Goal: Information Seeking & Learning: Understand process/instructions

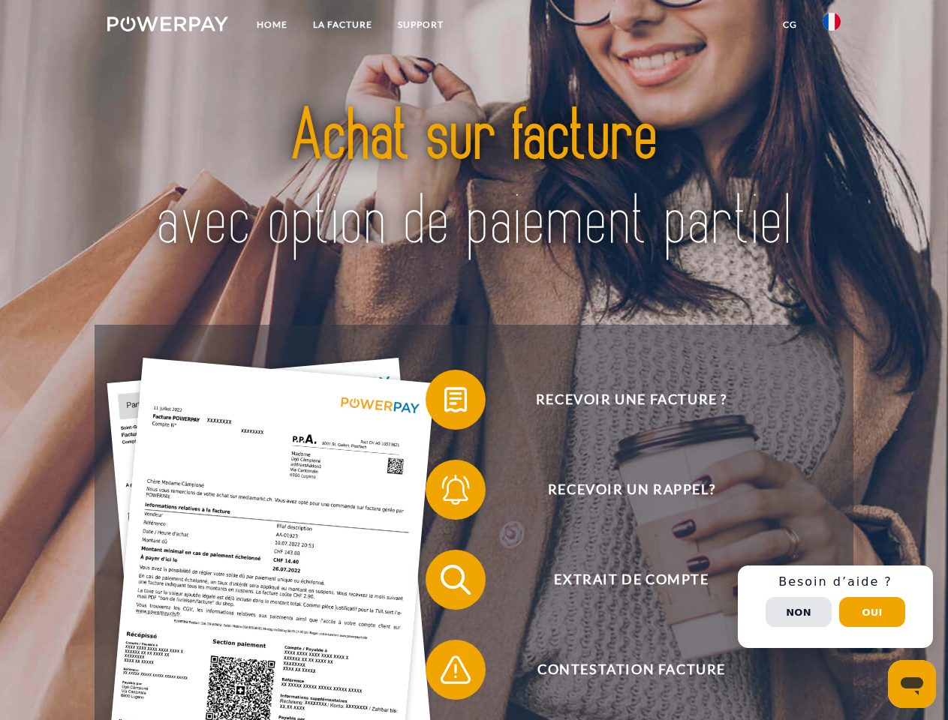
click at [167, 26] on img at bounding box center [167, 24] width 121 height 15
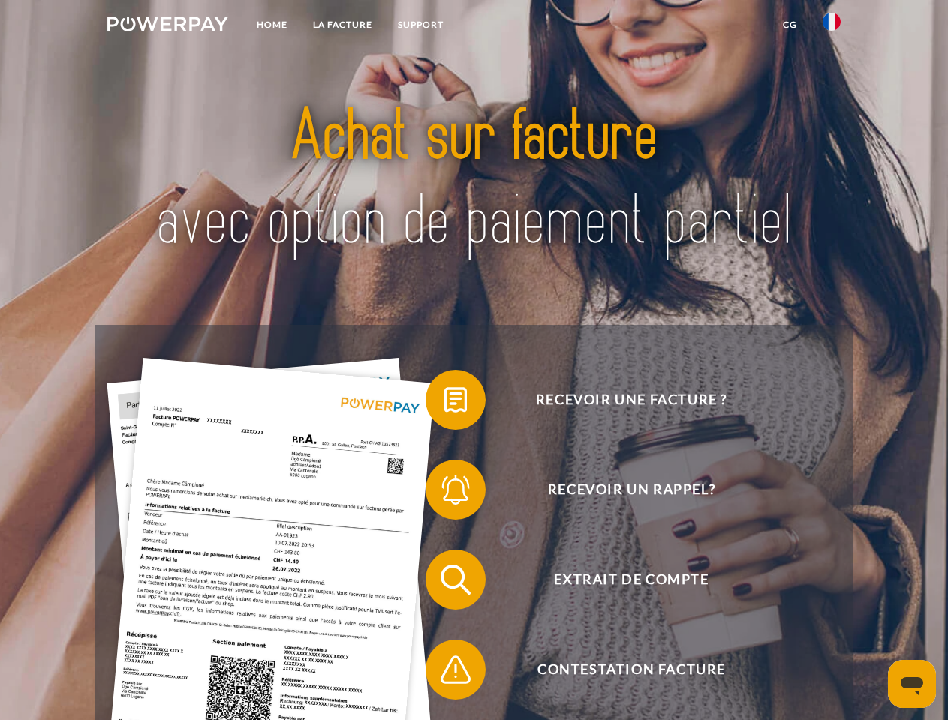
click at [832, 26] on img at bounding box center [832, 22] width 18 height 18
click at [790, 25] on link "CG" at bounding box center [790, 24] width 40 height 27
click at [444, 403] on span at bounding box center [433, 399] width 75 height 75
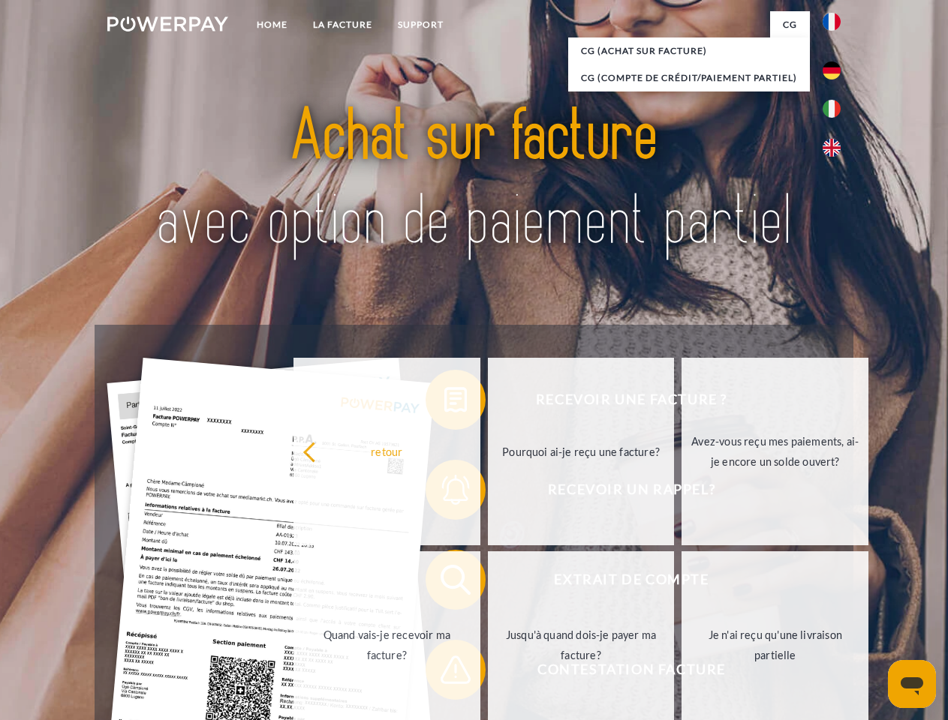
click at [444, 493] on div "Recevoir une facture ? Recevoir un rappel? Extrait de compte retour" at bounding box center [474, 625] width 758 height 600
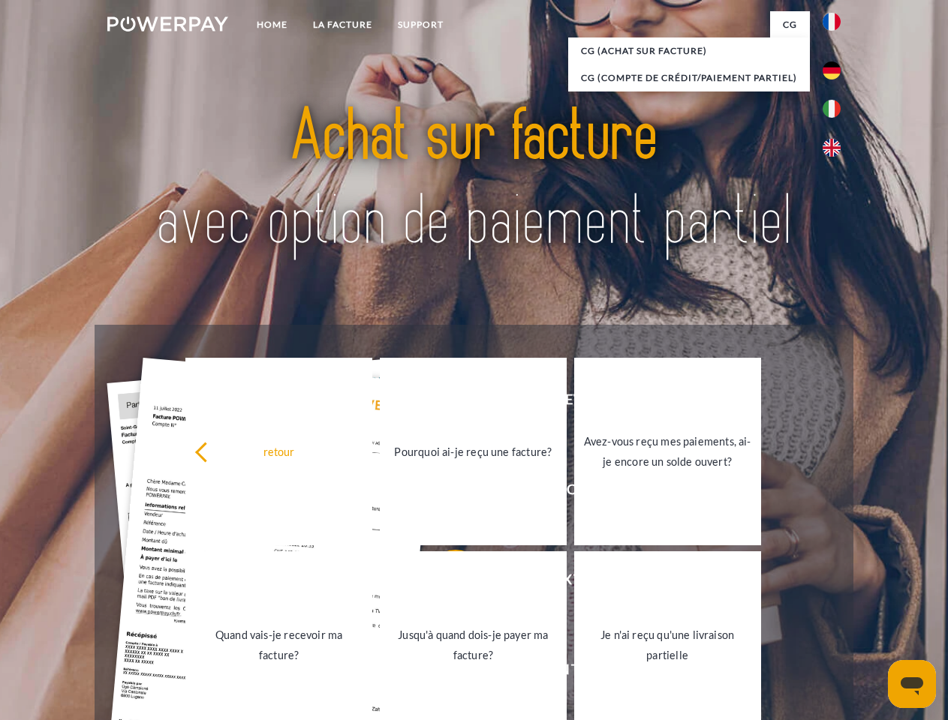
click at [444, 583] on link "Jusqu'à quand dois-je payer ma facture?" at bounding box center [473, 646] width 187 height 188
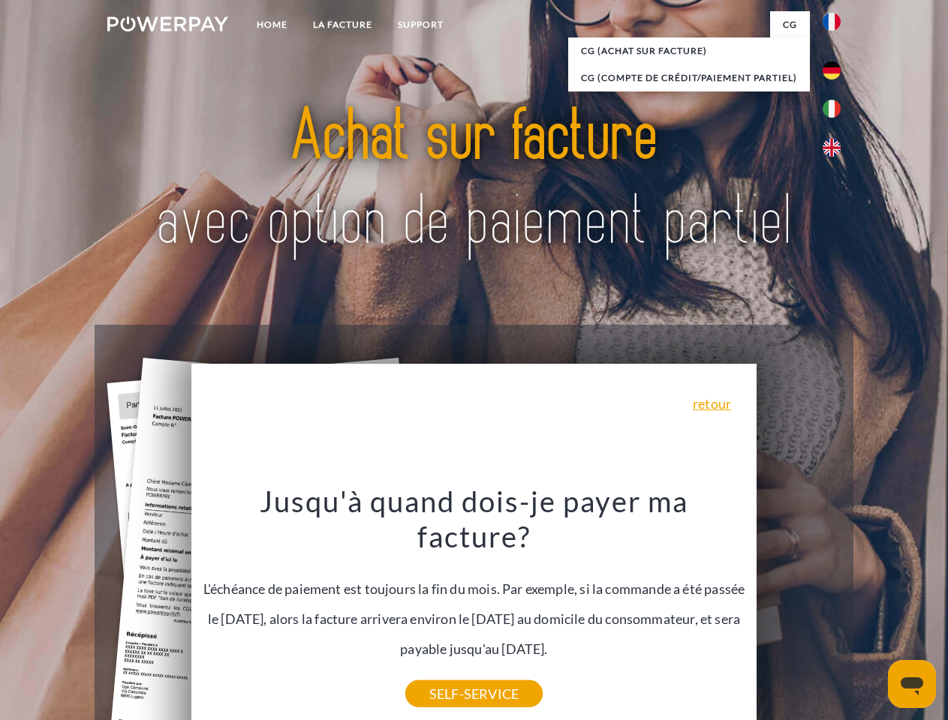
click at [444, 673] on div "Jusqu'à quand dois-je payer ma facture? L'échéance de paiement est toujours la …" at bounding box center [474, 588] width 548 height 211
click at [835, 607] on div "Recevoir une facture ? Recevoir un rappel? Extrait de compte retour" at bounding box center [474, 625] width 758 height 600
click at [799, 610] on span "Extrait de compte" at bounding box center [631, 580] width 368 height 60
click at [872, 612] on header "Home LA FACTURE Support" at bounding box center [474, 518] width 948 height 1036
